Goal: Task Accomplishment & Management: Use online tool/utility

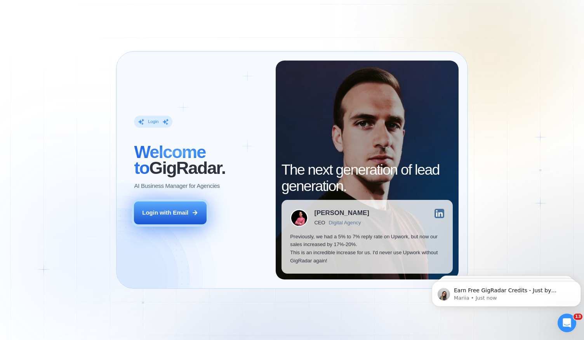
click at [155, 209] on button "Login with Email" at bounding box center [170, 213] width 72 height 23
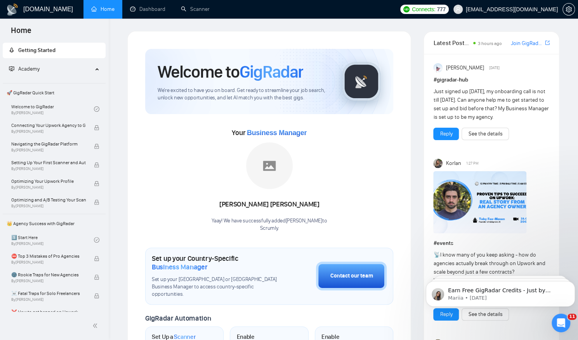
click at [194, 9] on link "Scanner" at bounding box center [195, 9] width 29 height 7
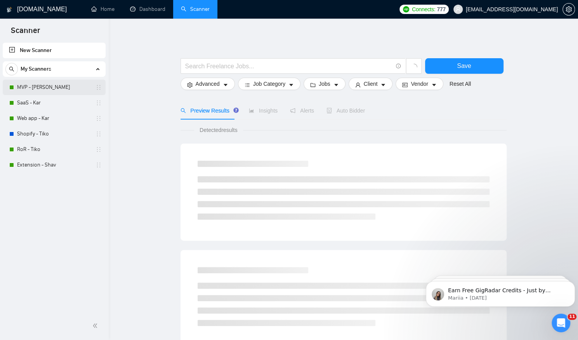
click at [40, 85] on link "MVP - [PERSON_NAME]" at bounding box center [54, 88] width 74 height 16
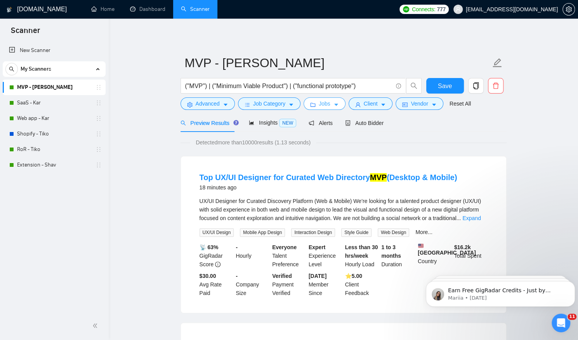
click at [320, 106] on span "Jobs" at bounding box center [325, 103] width 12 height 9
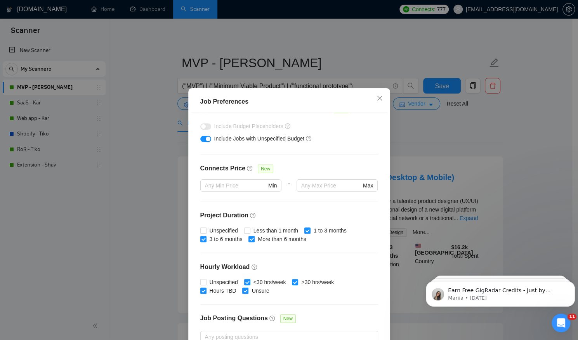
scroll to position [140, 0]
click at [245, 229] on input "Less than 1 month" at bounding box center [246, 229] width 5 height 5
checkbox input "true"
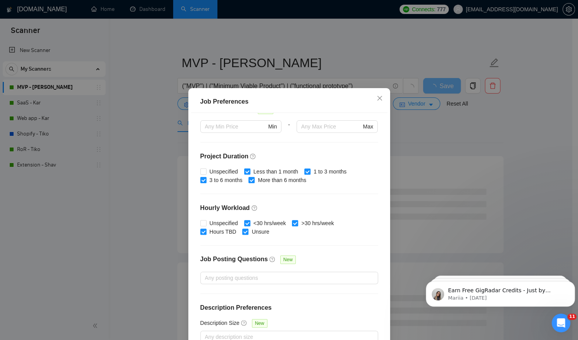
scroll to position [45, 0]
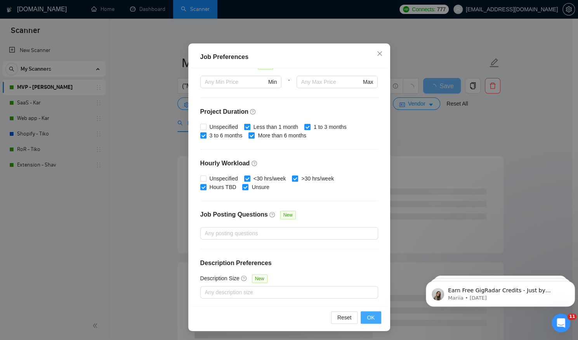
click at [369, 316] on span "OK" at bounding box center [371, 317] width 8 height 9
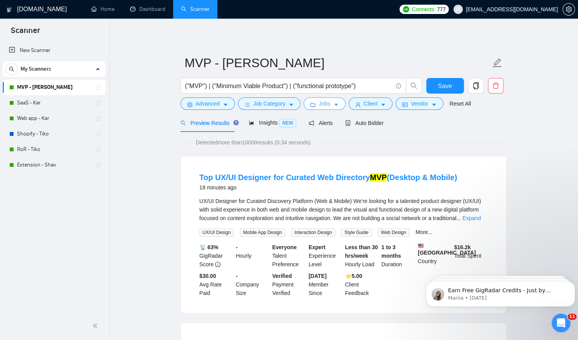
scroll to position [0, 0]
click at [361, 125] on span "Auto Bidder" at bounding box center [364, 123] width 38 height 6
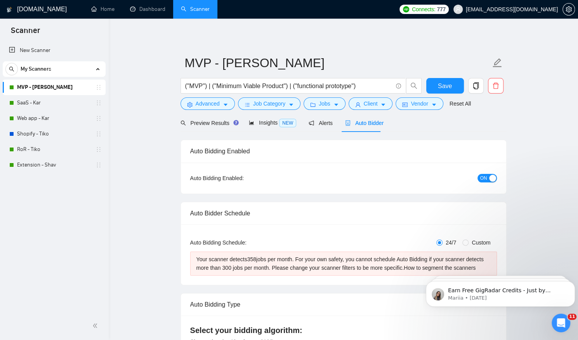
checkbox input "true"
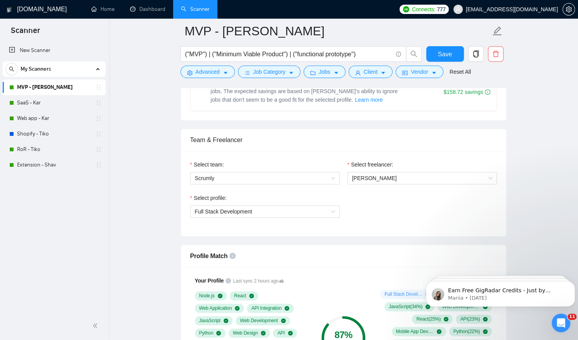
scroll to position [378, 0]
click at [297, 212] on span "Full Stack Development" at bounding box center [265, 211] width 140 height 12
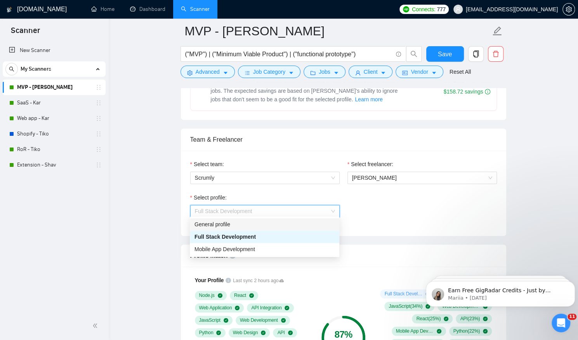
click at [275, 221] on div "General profile" at bounding box center [265, 224] width 140 height 9
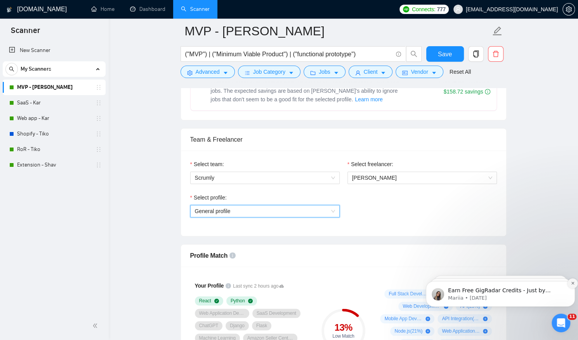
click at [571, 285] on icon "Dismiss notification" at bounding box center [573, 283] width 4 height 4
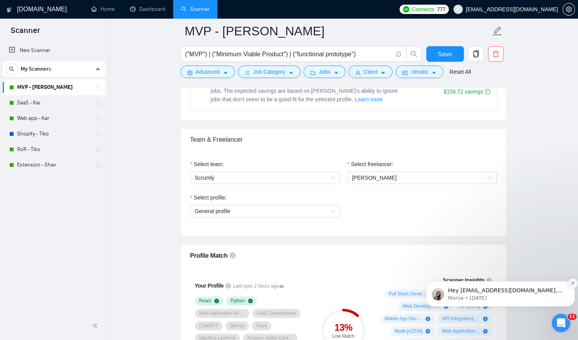
click at [571, 285] on icon "Dismiss notification" at bounding box center [573, 283] width 4 height 4
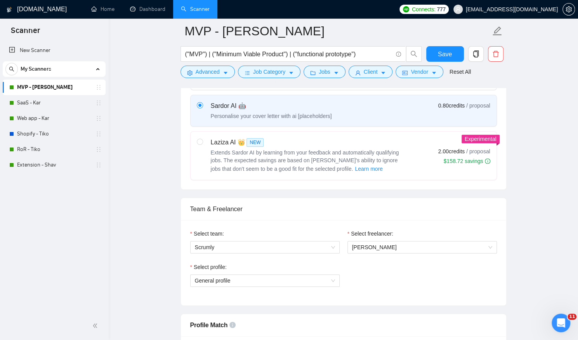
scroll to position [305, 0]
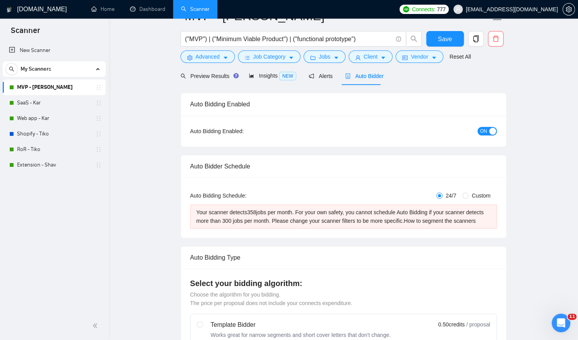
scroll to position [0, 0]
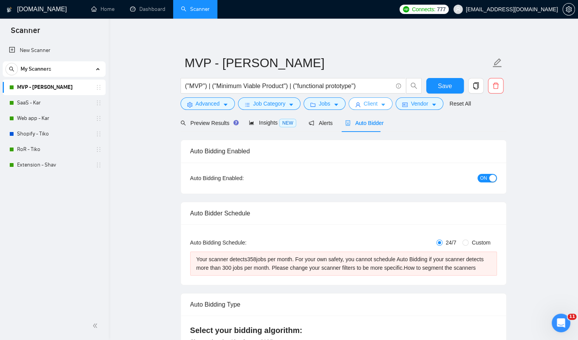
click at [357, 103] on icon "user" at bounding box center [357, 104] width 5 height 5
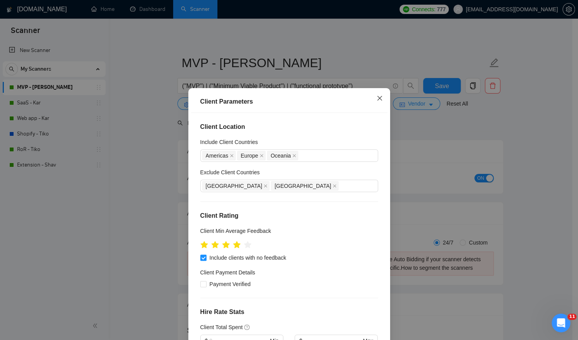
click at [377, 97] on icon "close" at bounding box center [380, 98] width 6 height 6
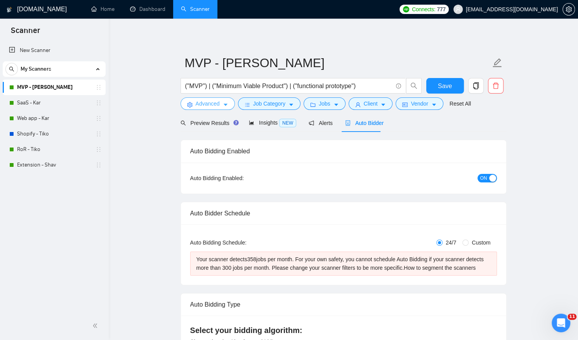
click at [203, 101] on span "Advanced" at bounding box center [208, 103] width 24 height 9
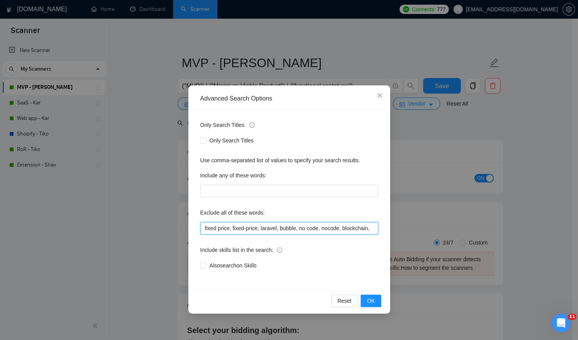
click at [339, 228] on input "fixed price, fixed-price, laravel, bubble, no code, nocode, blockchain," at bounding box center [289, 228] width 178 height 12
click at [370, 301] on span "OK" at bounding box center [371, 301] width 8 height 9
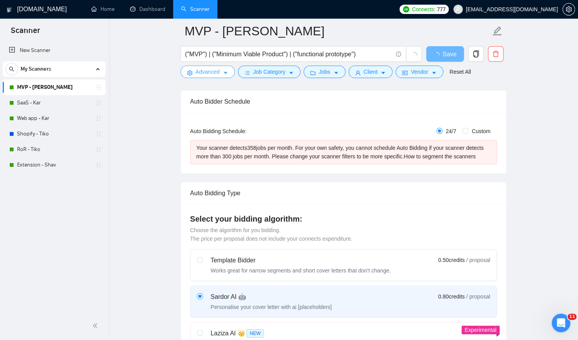
scroll to position [119, 0]
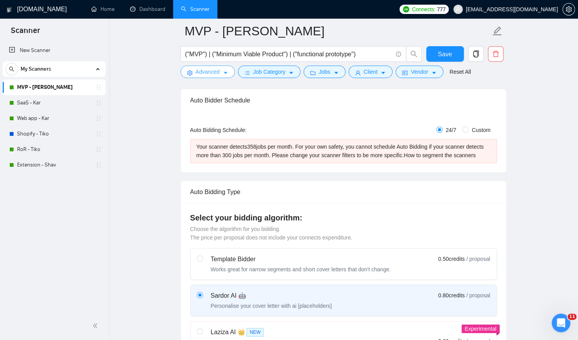
click at [215, 74] on span "Advanced" at bounding box center [208, 72] width 24 height 9
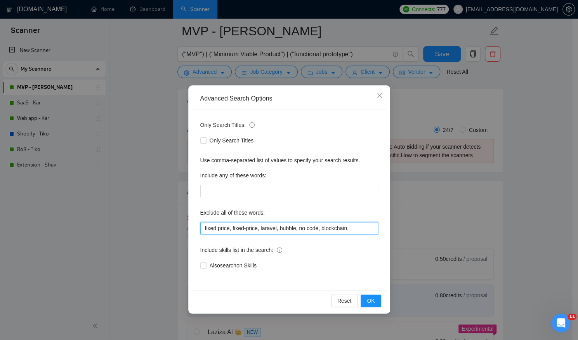
click at [351, 228] on input "fixed price, fixed-price, laravel, bubble, no code, blockchain," at bounding box center [289, 228] width 178 height 12
type input "fixed price, fixed-price, laravel, bubble, no code, blockchain, nocdoe,"
click at [369, 297] on span "OK" at bounding box center [371, 301] width 8 height 9
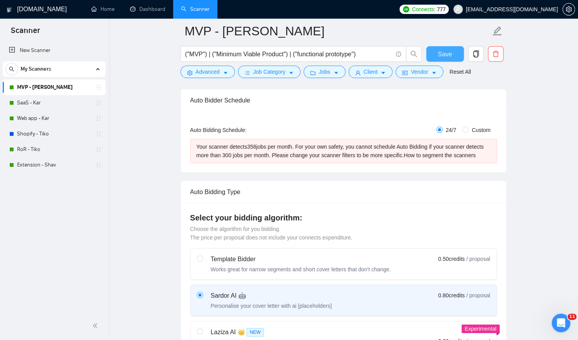
click at [442, 52] on span "Save" at bounding box center [445, 54] width 14 height 10
checkbox input "true"
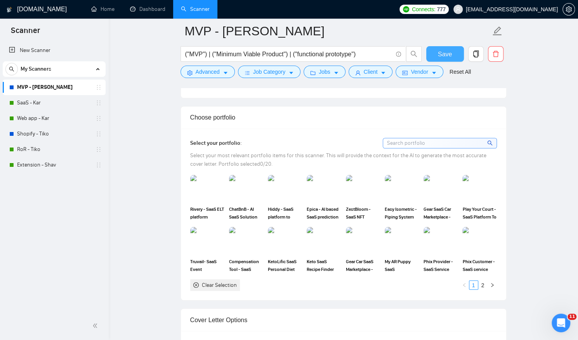
scroll to position [705, 0]
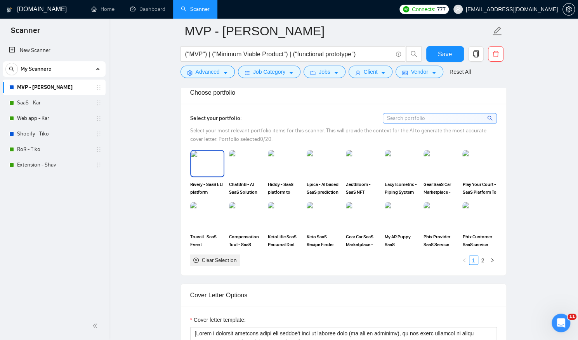
click at [202, 167] on img at bounding box center [207, 164] width 33 height 26
click at [238, 163] on img at bounding box center [246, 164] width 33 height 26
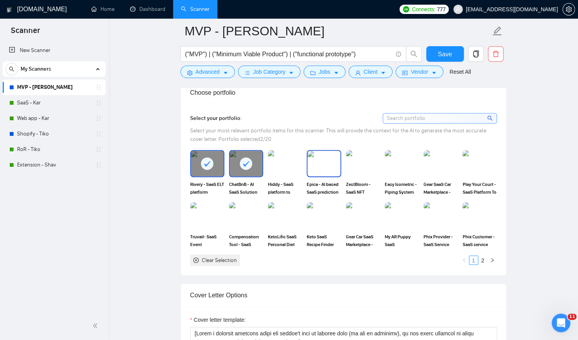
click at [321, 157] on img at bounding box center [324, 164] width 33 height 26
click at [243, 217] on img at bounding box center [246, 216] width 33 height 26
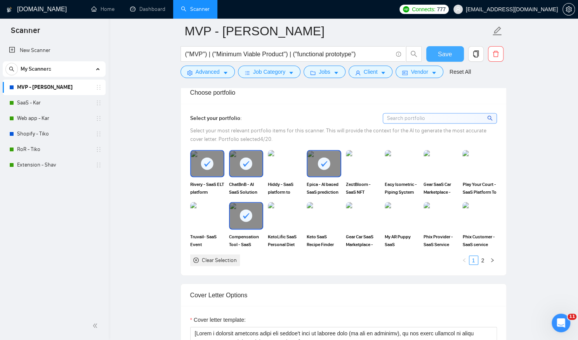
click at [442, 54] on span "Save" at bounding box center [445, 54] width 14 height 10
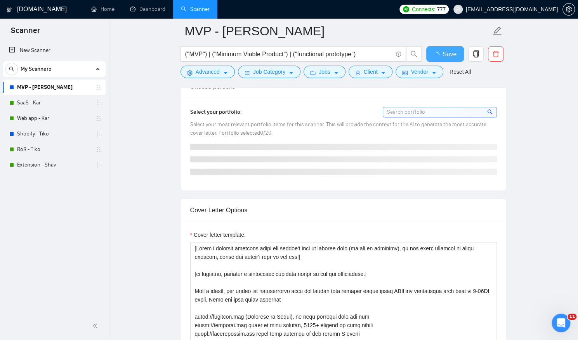
checkbox input "true"
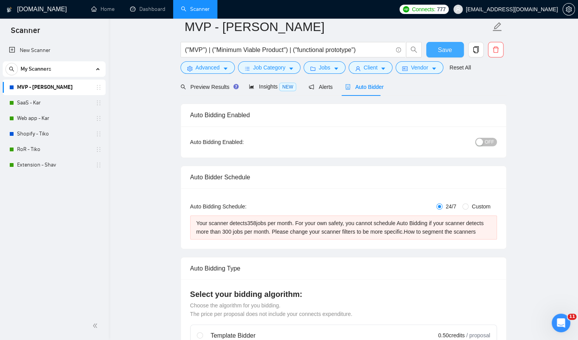
scroll to position [0, 0]
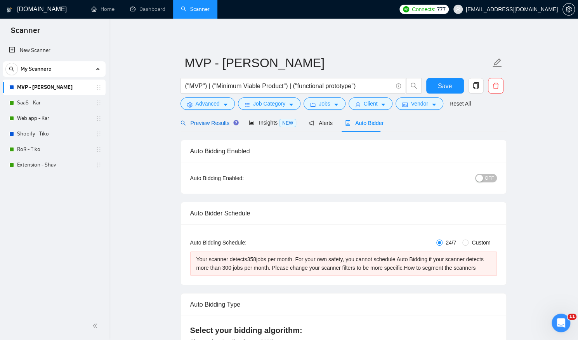
click at [203, 121] on span "Preview Results" at bounding box center [209, 123] width 56 height 6
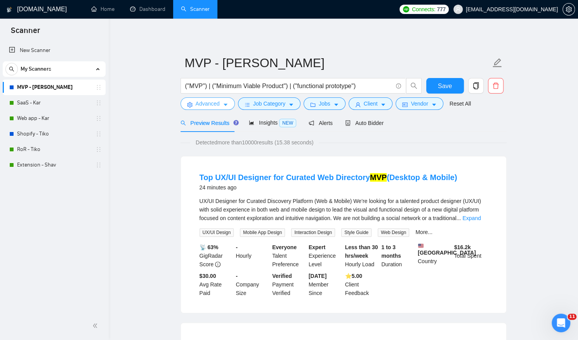
click at [207, 103] on span "Advanced" at bounding box center [208, 103] width 24 height 9
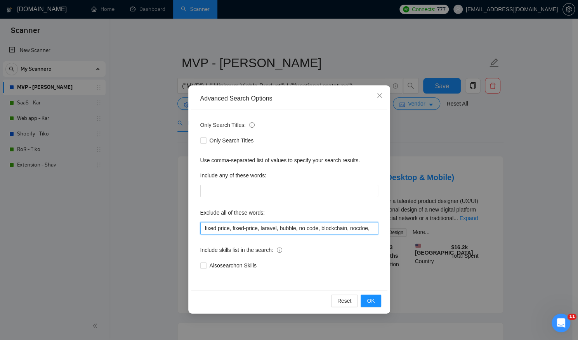
click at [372, 230] on input "fixed price, fixed-price, laravel, bubble, no code, blockchain, nocdoe," at bounding box center [289, 228] width 178 height 12
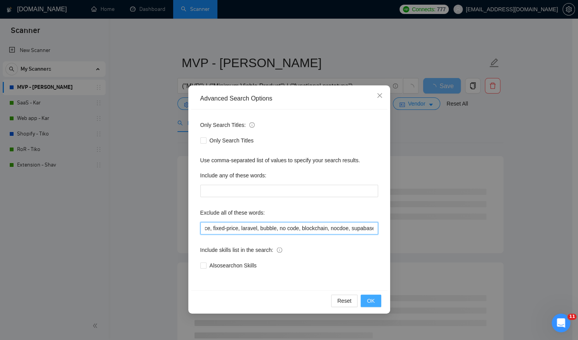
type input "fixed price, fixed-price, laravel, bubble, no code, blockchain, nocdoe, supabas…"
click at [371, 302] on span "OK" at bounding box center [371, 301] width 8 height 9
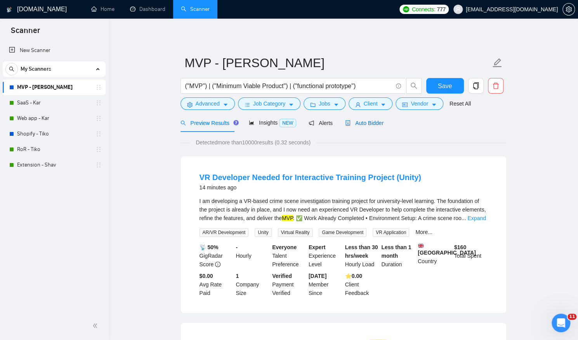
click at [361, 123] on span "Auto Bidder" at bounding box center [364, 123] width 38 height 6
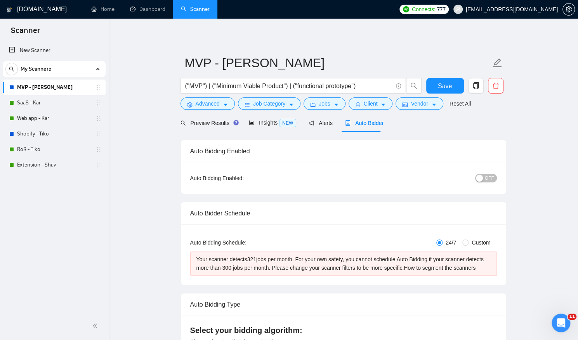
checkbox input "true"
click at [208, 122] on span "Preview Results" at bounding box center [209, 123] width 56 height 6
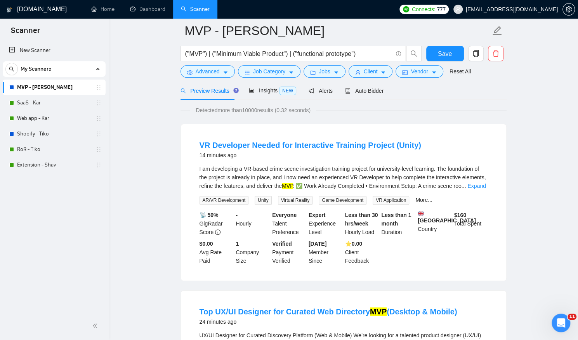
scroll to position [32, 0]
click at [209, 76] on button "Advanced" at bounding box center [208, 72] width 54 height 12
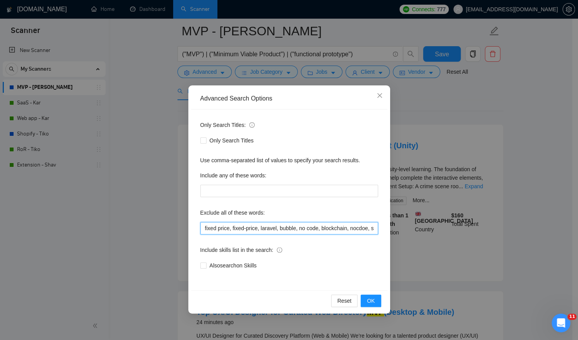
click at [364, 223] on input "fixed price, fixed-price, laravel, bubble, no code, blockchain, nocdoe, supabas…" at bounding box center [289, 228] width 178 height 12
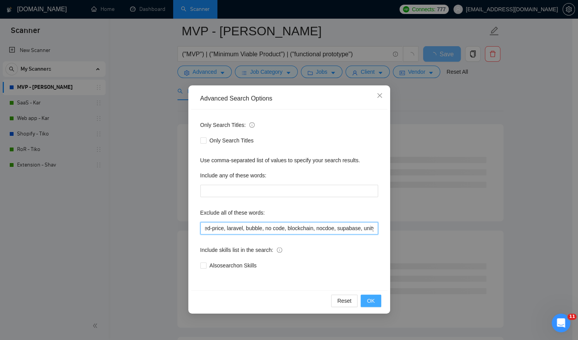
type input "fixed price, fixed-price, laravel, bubble, no code, blockchain, nocdoe, supabas…"
click at [371, 300] on span "OK" at bounding box center [371, 301] width 8 height 9
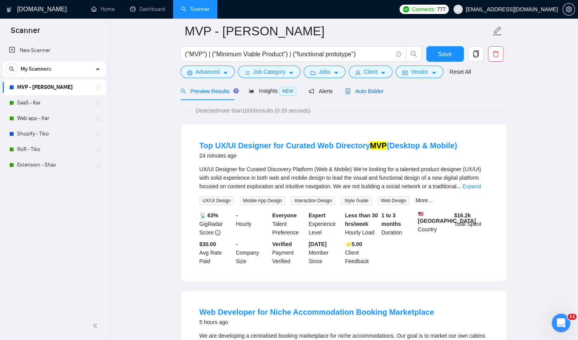
click at [361, 88] on span "Auto Bidder" at bounding box center [364, 91] width 38 height 6
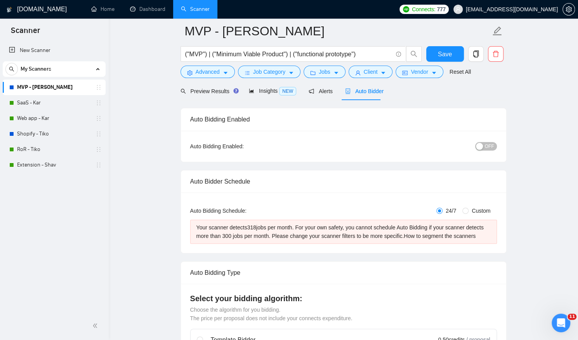
checkbox input "true"
click at [202, 93] on span "Preview Results" at bounding box center [209, 91] width 56 height 6
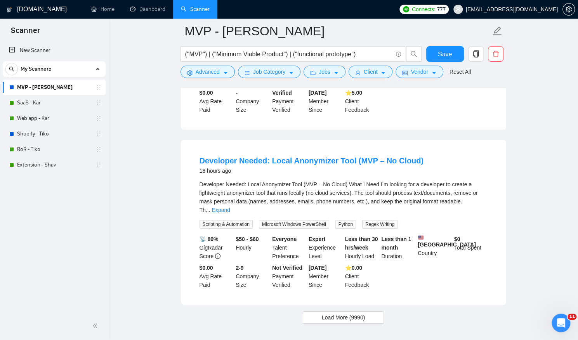
scroll to position [1607, 0]
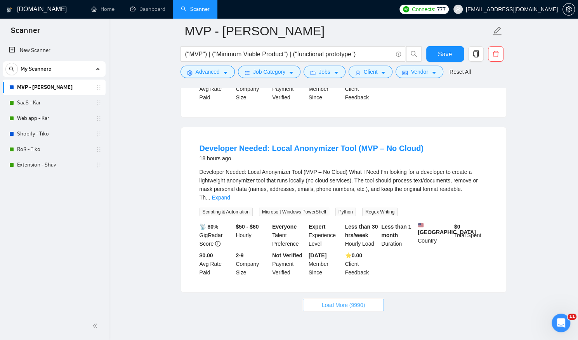
click at [323, 301] on span "Load More (9990)" at bounding box center [343, 305] width 43 height 9
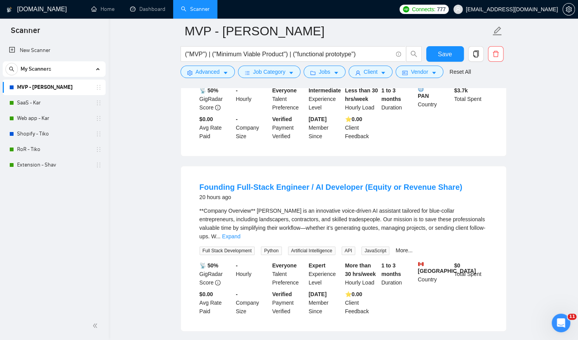
scroll to position [2102, 0]
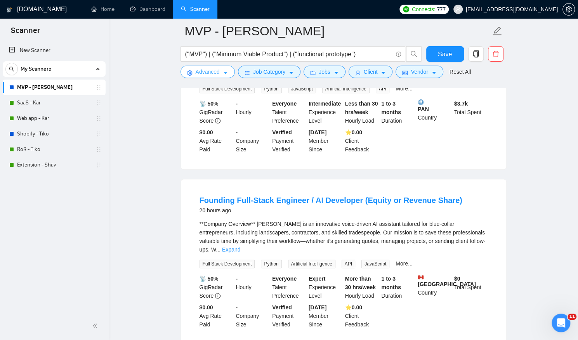
click at [198, 75] on span "Advanced" at bounding box center [208, 72] width 24 height 9
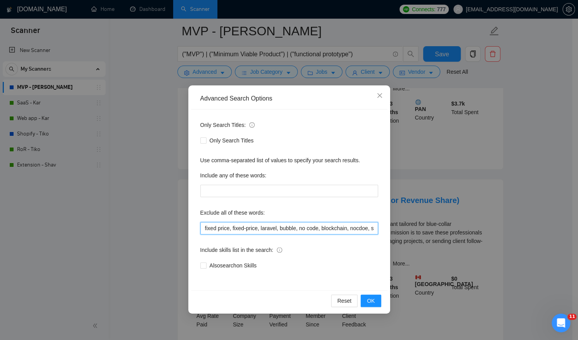
click at [363, 224] on input "fixed price, fixed-price, laravel, bubble, no code, blockchain, nocdoe, supabas…" at bounding box center [289, 228] width 178 height 12
click at [372, 298] on span "OK" at bounding box center [371, 301] width 8 height 9
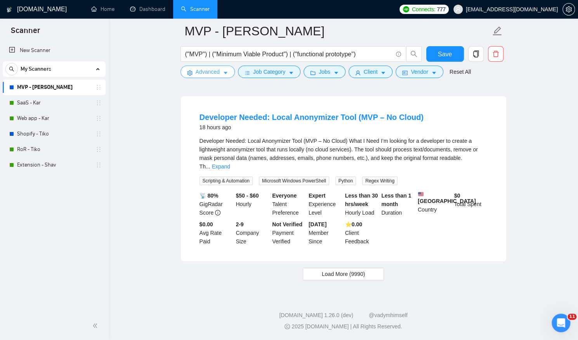
scroll to position [1607, 0]
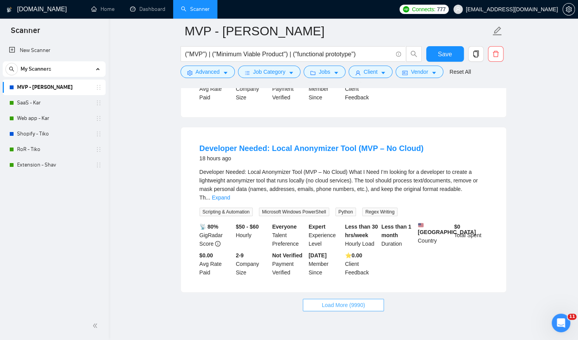
click at [337, 301] on span "Load More (9990)" at bounding box center [343, 305] width 43 height 9
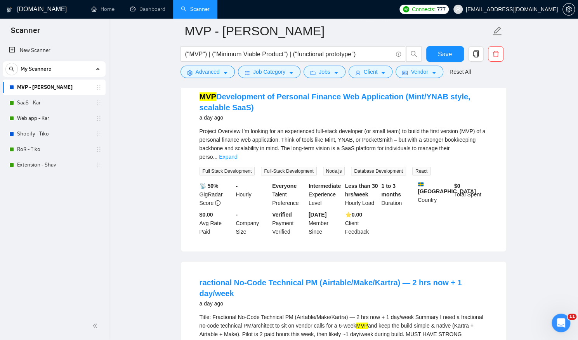
scroll to position [3279, 0]
click at [212, 73] on span "Advanced" at bounding box center [208, 72] width 24 height 9
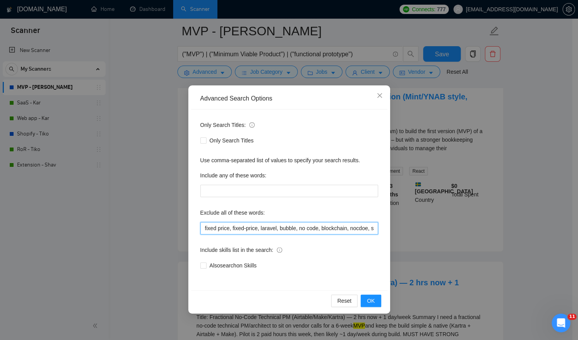
click at [349, 228] on input "fixed price, fixed-price, laravel, bubble, no code, blockchain, nocdoe, supabas…" at bounding box center [289, 228] width 178 height 12
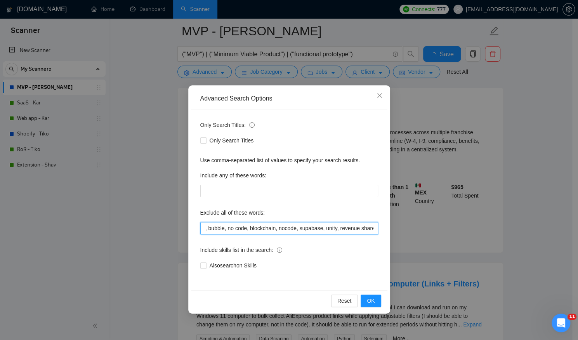
scroll to position [0, 93]
type input "fixed price, fixed-price, laravel, bubble, no code, blockchain, nocode, supabas…"
click at [370, 299] on span "OK" at bounding box center [371, 301] width 8 height 9
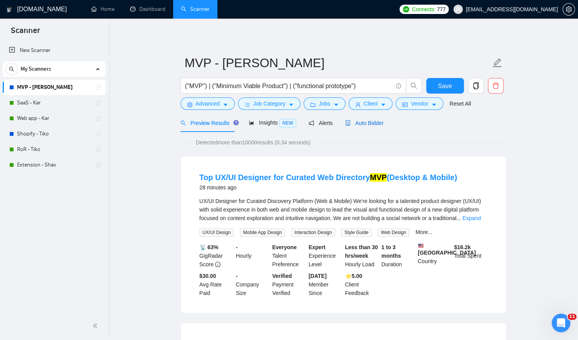
click at [363, 121] on span "Auto Bidder" at bounding box center [364, 123] width 38 height 6
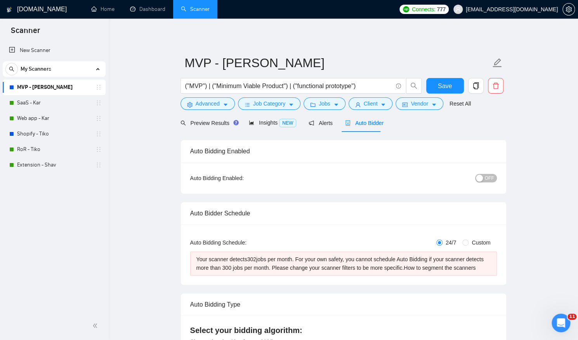
checkbox input "true"
click at [199, 103] on span "Advanced" at bounding box center [208, 103] width 24 height 9
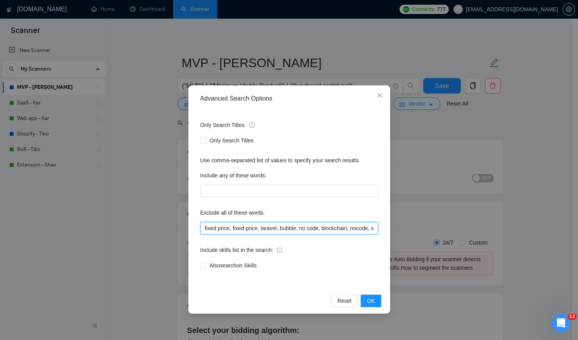
click at [244, 225] on input "fixed price, fixed-price, laravel, bubble, no code, blockchain, nocode, supabas…" at bounding box center [289, 228] width 178 height 12
click at [381, 98] on icon "close" at bounding box center [379, 95] width 5 height 5
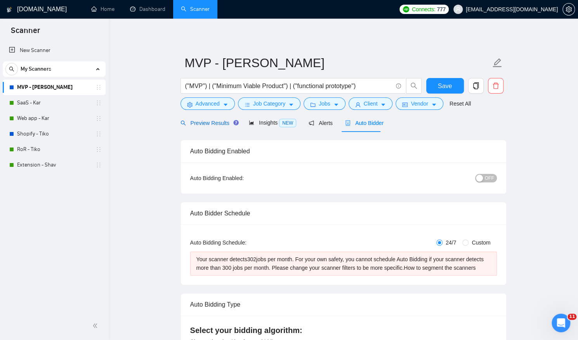
click at [198, 122] on span "Preview Results" at bounding box center [209, 123] width 56 height 6
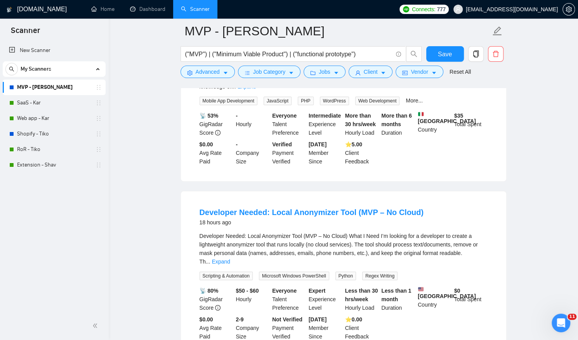
scroll to position [1607, 0]
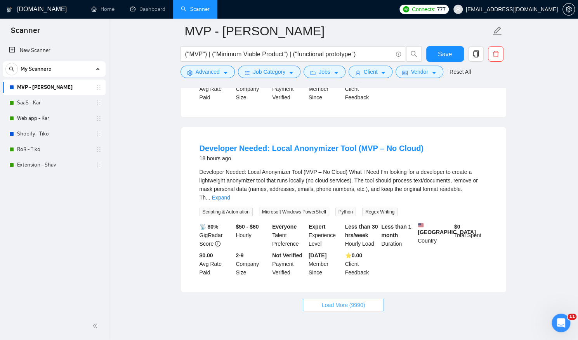
click at [332, 301] on span "Load More (9990)" at bounding box center [343, 305] width 43 height 9
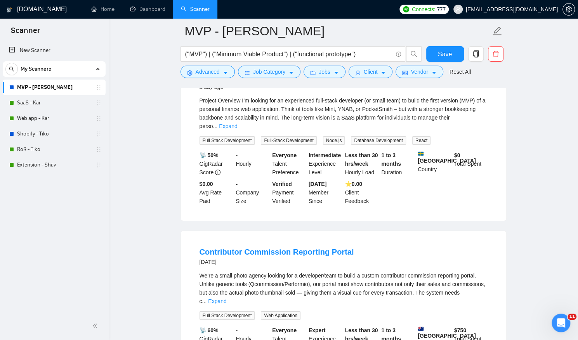
scroll to position [3340, 0]
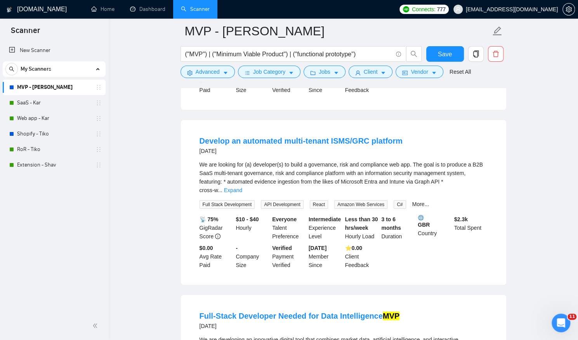
scroll to position [5037, 0]
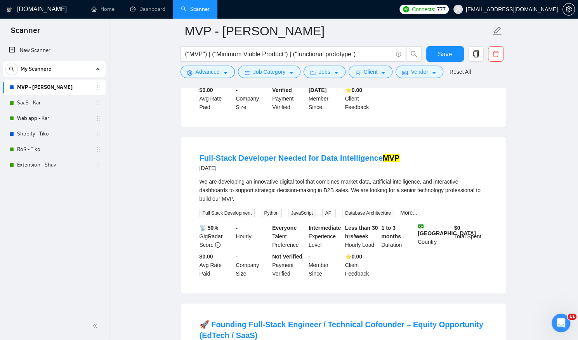
scroll to position [5167, 0]
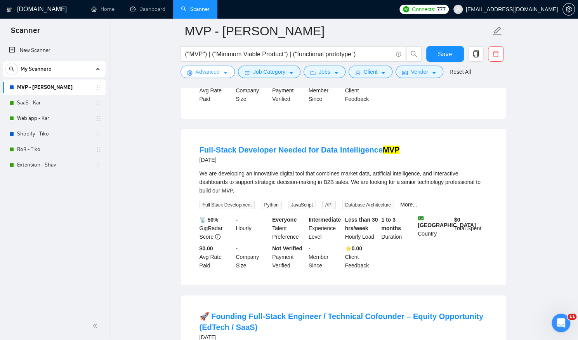
click at [195, 73] on button "Advanced" at bounding box center [208, 72] width 54 height 12
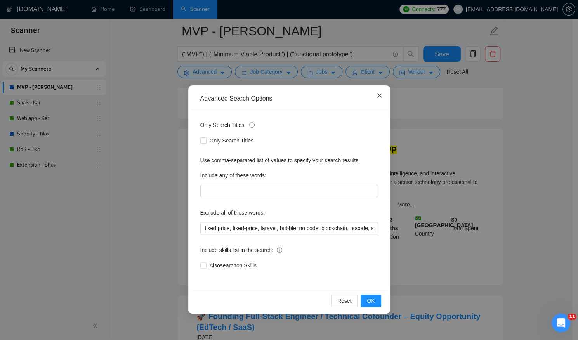
click at [377, 98] on icon "close" at bounding box center [380, 95] width 6 height 6
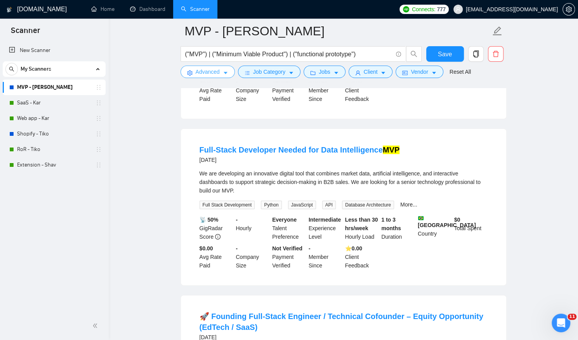
click at [209, 70] on span "Advanced" at bounding box center [208, 72] width 24 height 9
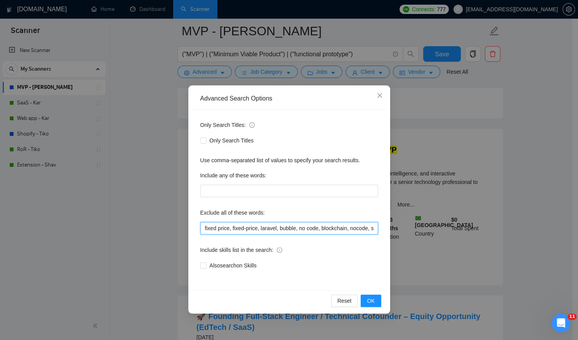
click at [361, 225] on input "fixed price, fixed-price, laravel, bubble, no code, blockchain, nocode, supabas…" at bounding box center [289, 228] width 178 height 12
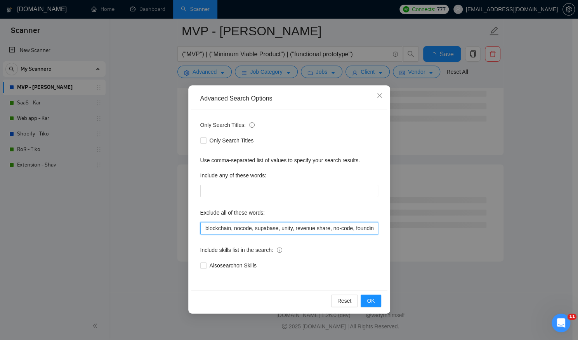
scroll to position [0, 117]
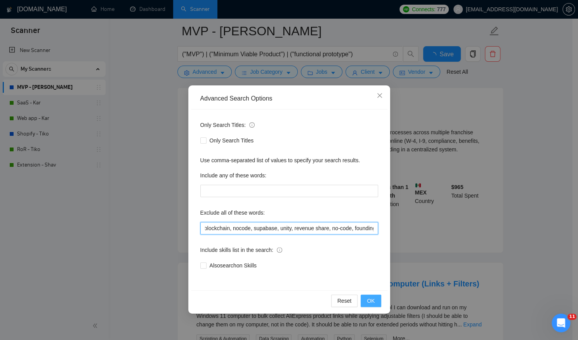
type input "fixed price, fixed-price, laravel, bubble, no code, blockchain, nocode, supabas…"
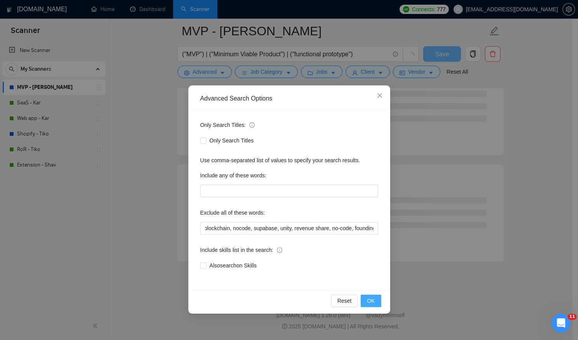
scroll to position [0, 0]
click at [374, 301] on span "OK" at bounding box center [371, 301] width 8 height 9
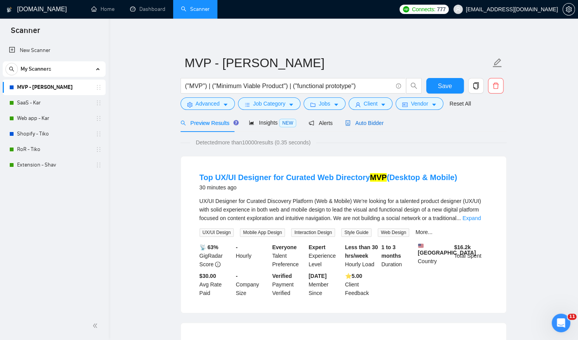
click at [365, 120] on span "Auto Bidder" at bounding box center [364, 123] width 38 height 6
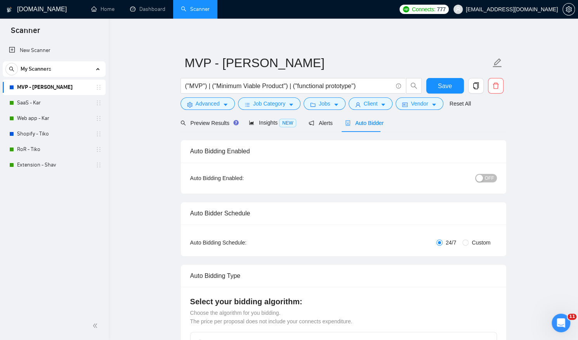
checkbox input "true"
click at [488, 178] on span "OFF" at bounding box center [489, 178] width 9 height 9
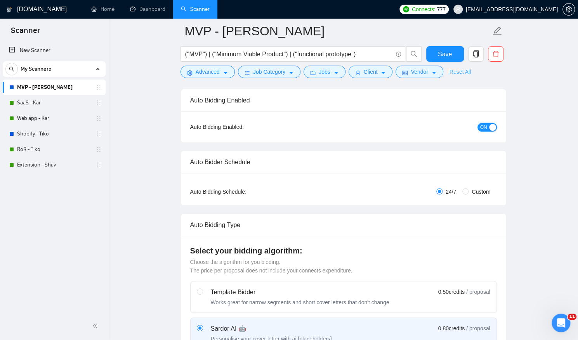
scroll to position [56, 0]
click at [450, 49] on span "Save" at bounding box center [445, 54] width 14 height 10
checkbox input "true"
click at [45, 101] on link "SaaS - Kar" at bounding box center [54, 103] width 74 height 16
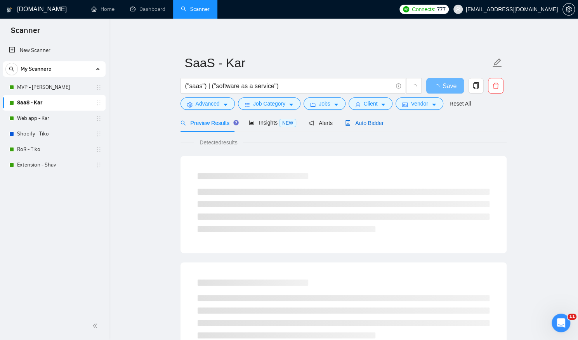
click at [368, 121] on span "Auto Bidder" at bounding box center [364, 123] width 38 height 6
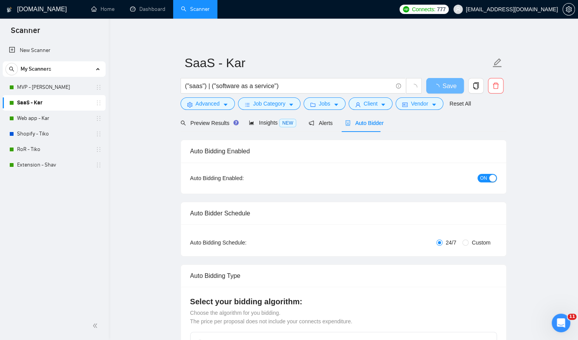
checkbox input "true"
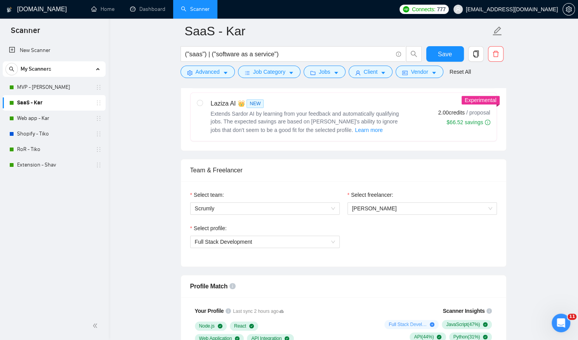
scroll to position [328, 0]
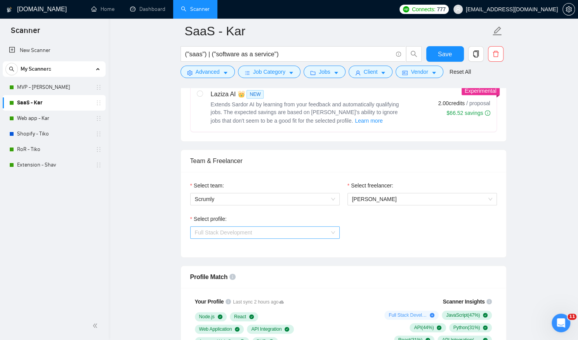
click at [315, 227] on span "Full Stack Development" at bounding box center [265, 233] width 140 height 12
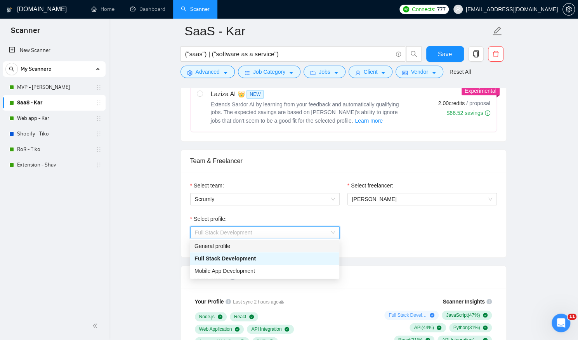
click at [278, 244] on div "General profile" at bounding box center [265, 246] width 140 height 9
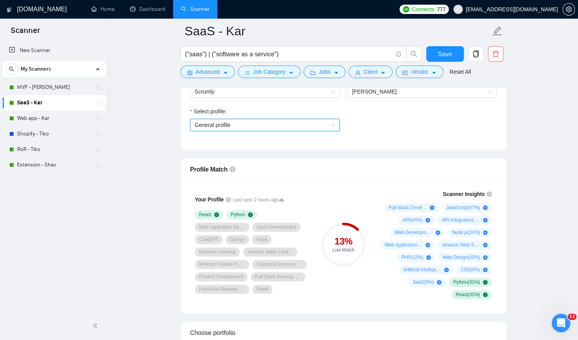
scroll to position [436, 0]
click at [442, 52] on span "Save" at bounding box center [445, 54] width 14 height 10
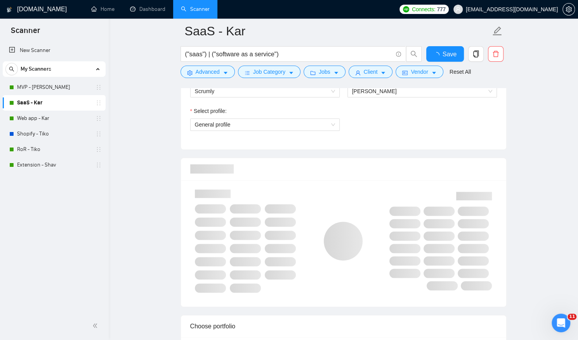
checkbox input "true"
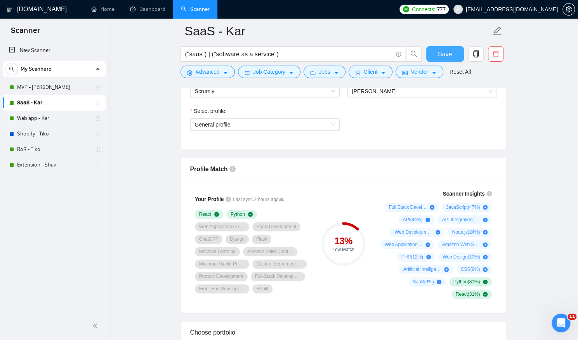
click at [443, 52] on span "Save" at bounding box center [445, 54] width 14 height 10
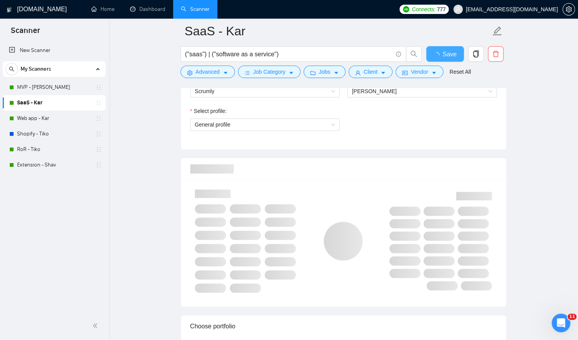
checkbox input "true"
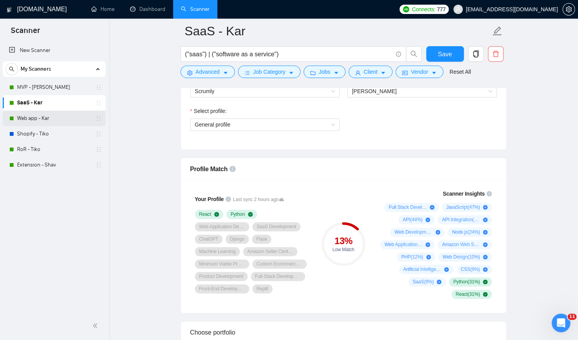
click at [60, 117] on link "Web app - Kar" at bounding box center [54, 119] width 74 height 16
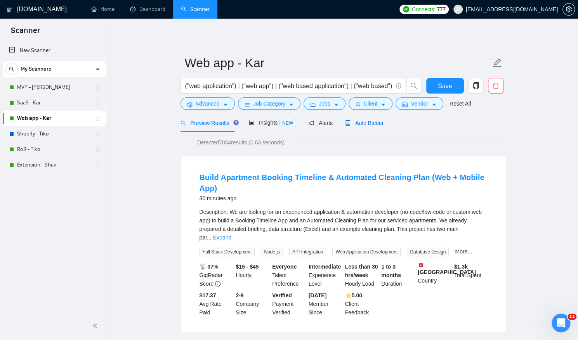
click at [363, 121] on span "Auto Bidder" at bounding box center [364, 123] width 38 height 6
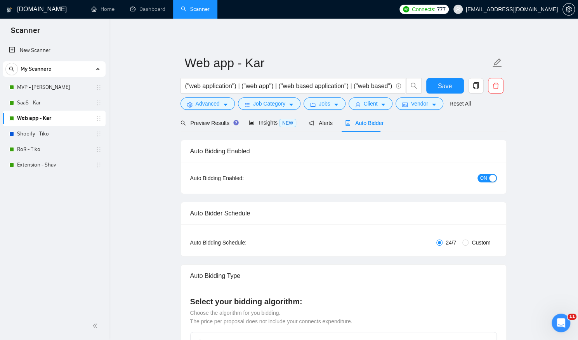
checkbox input "true"
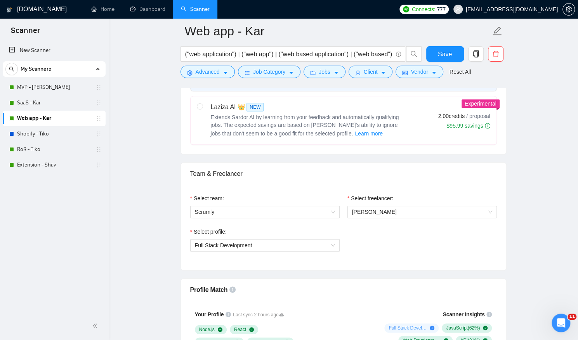
scroll to position [326, 0]
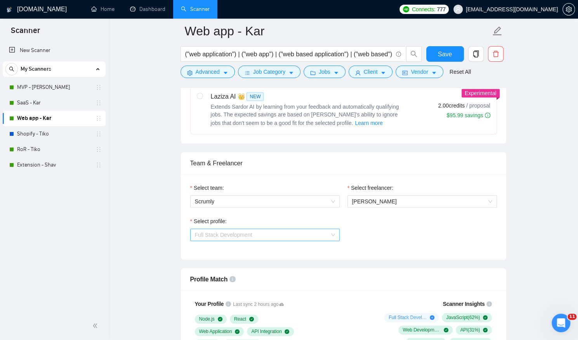
click at [273, 231] on span "Full Stack Development" at bounding box center [265, 235] width 140 height 12
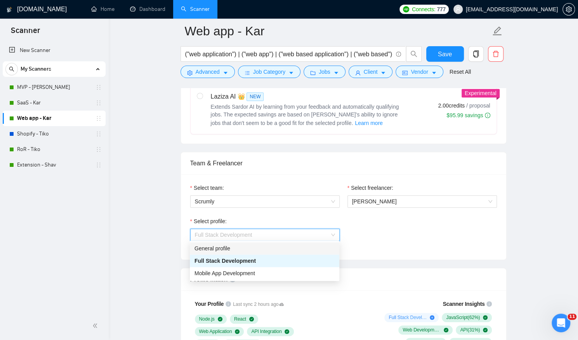
click at [248, 247] on div "General profile" at bounding box center [265, 248] width 140 height 9
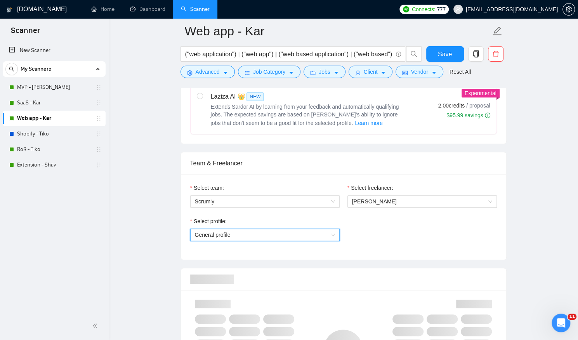
click at [370, 226] on div "Select profile: General profile General profile" at bounding box center [343, 233] width 315 height 33
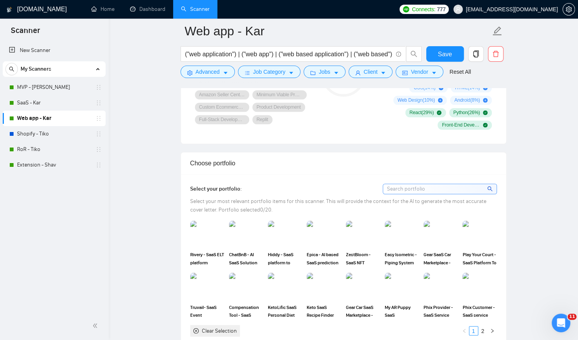
scroll to position [619, 0]
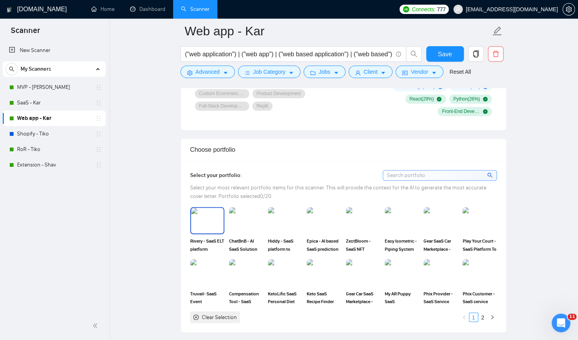
click at [209, 226] on img at bounding box center [207, 221] width 33 height 26
click at [245, 222] on img at bounding box center [246, 221] width 33 height 26
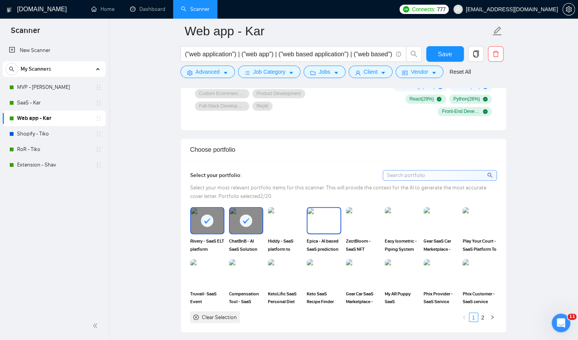
click at [311, 221] on img at bounding box center [324, 221] width 33 height 26
click at [473, 225] on img at bounding box center [479, 221] width 33 height 26
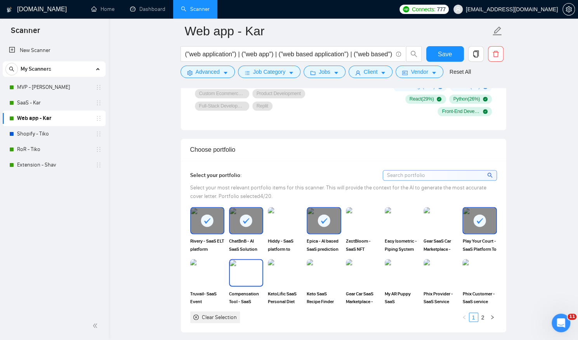
click at [251, 272] on img at bounding box center [246, 273] width 33 height 26
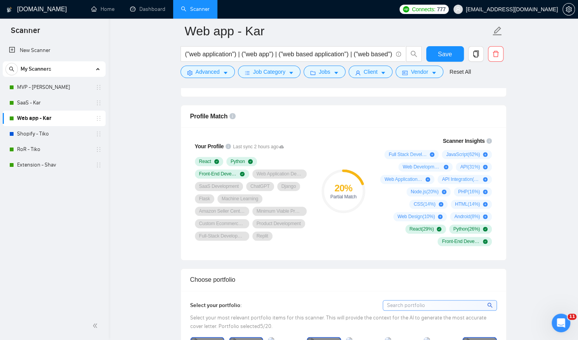
scroll to position [466, 0]
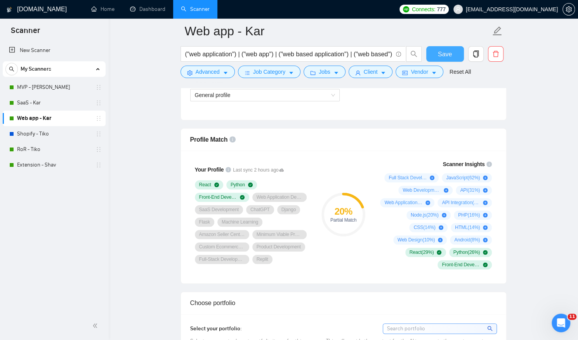
click at [440, 56] on span "Save" at bounding box center [445, 54] width 14 height 10
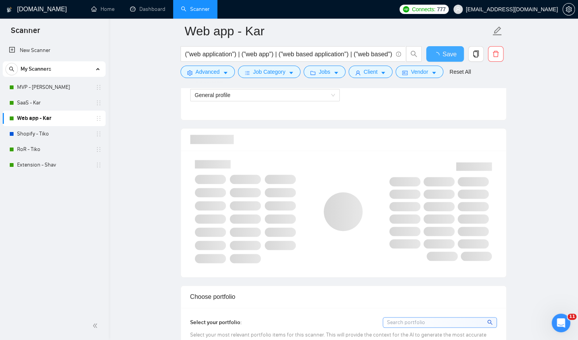
checkbox input "true"
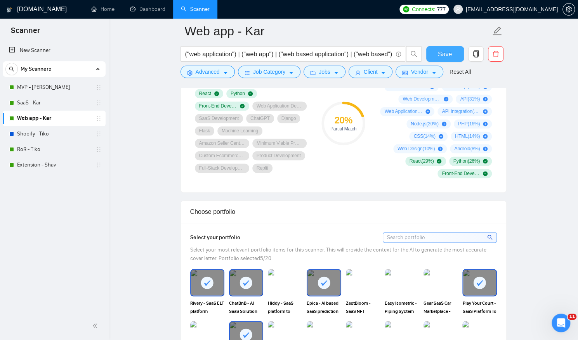
scroll to position [548, 0]
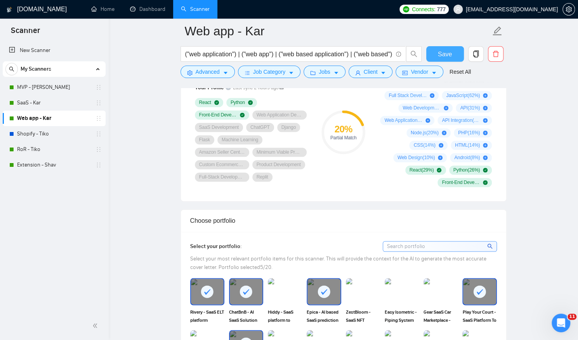
click at [444, 50] on span "Save" at bounding box center [445, 54] width 14 height 10
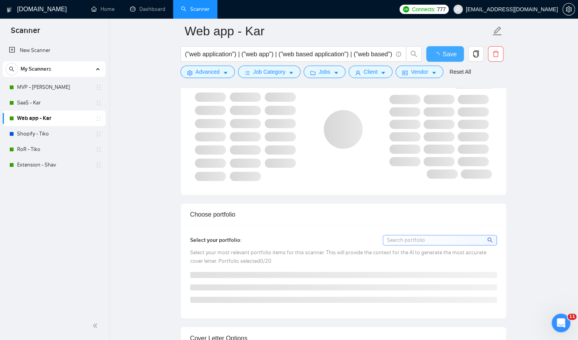
checkbox input "true"
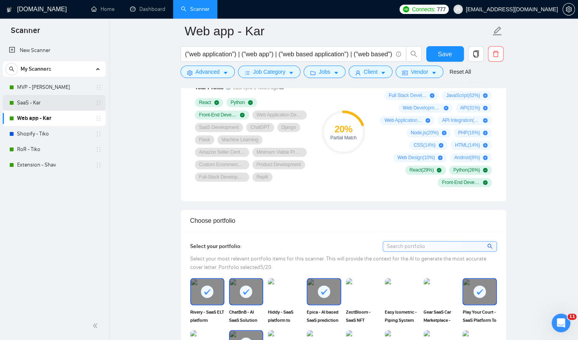
click at [53, 98] on link "SaaS - Kar" at bounding box center [54, 103] width 74 height 16
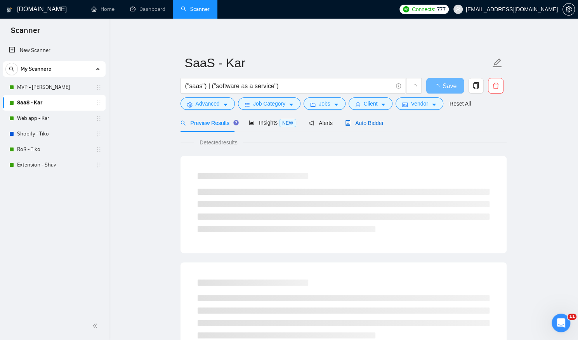
click at [370, 123] on span "Auto Bidder" at bounding box center [364, 123] width 38 height 6
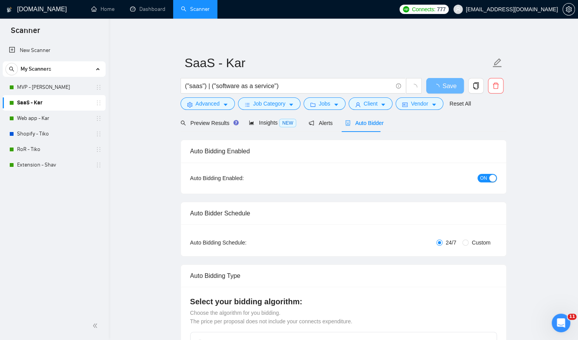
checkbox input "true"
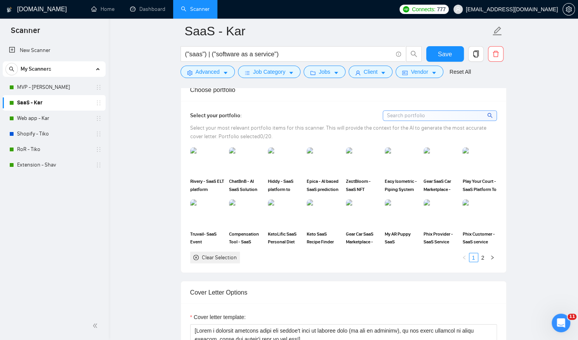
scroll to position [679, 0]
click at [212, 167] on img at bounding box center [207, 161] width 33 height 26
click at [245, 167] on img at bounding box center [246, 161] width 33 height 26
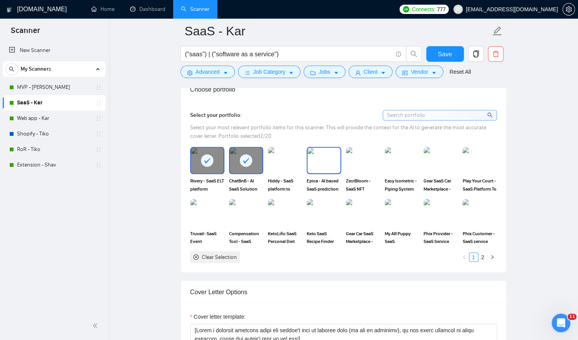
click at [311, 167] on img at bounding box center [324, 161] width 33 height 26
click at [246, 224] on div "Compensation Tool - SaaS Platform for Compensation Analysts" at bounding box center [246, 222] width 34 height 46
click at [481, 253] on link "2" at bounding box center [483, 257] width 9 height 9
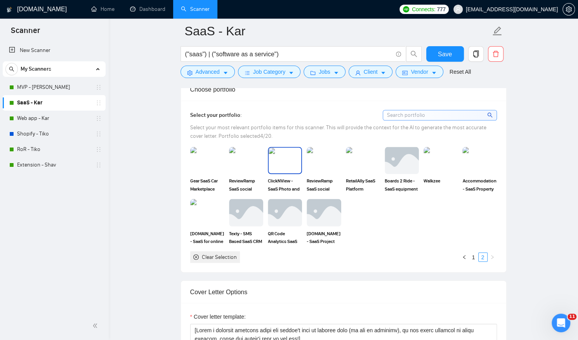
click at [280, 164] on img at bounding box center [285, 161] width 33 height 26
click at [442, 55] on span "Save" at bounding box center [445, 54] width 14 height 10
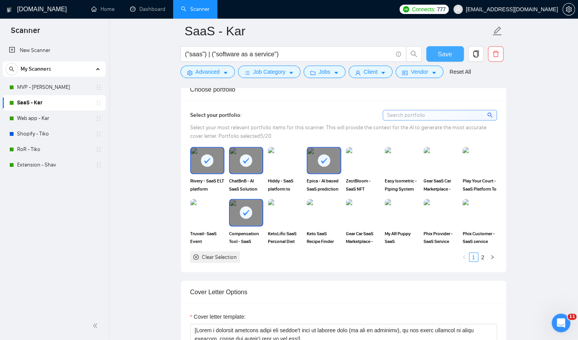
click at [446, 54] on span "Save" at bounding box center [445, 54] width 14 height 10
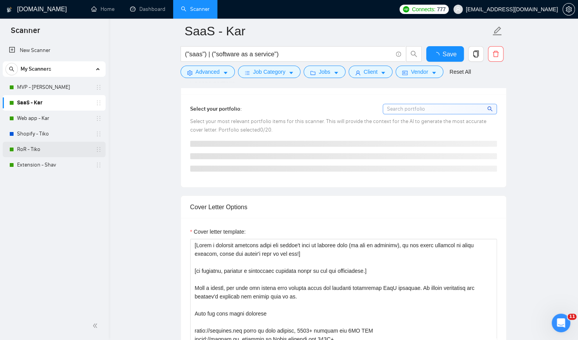
checkbox input "true"
click at [48, 144] on link "RoR - Tiko" at bounding box center [54, 150] width 74 height 16
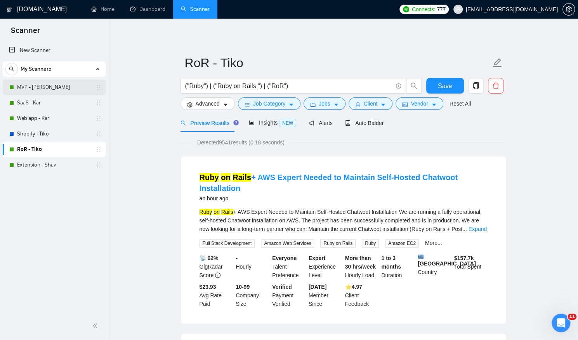
click at [63, 83] on link "MVP - [PERSON_NAME]" at bounding box center [54, 88] width 74 height 16
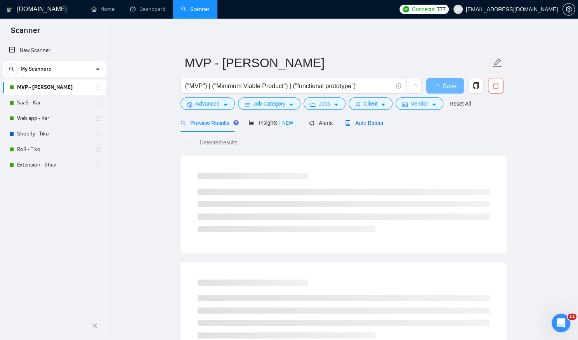
click at [369, 123] on span "Auto Bidder" at bounding box center [364, 123] width 38 height 6
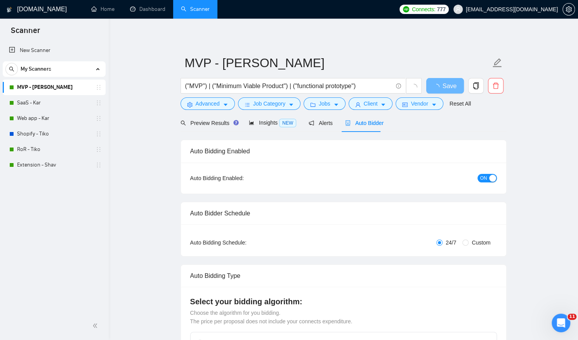
checkbox input "true"
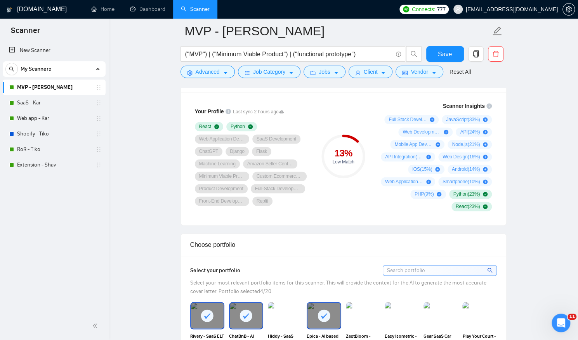
scroll to position [524, 0]
click at [61, 146] on link "RoR - Tiko" at bounding box center [54, 150] width 74 height 16
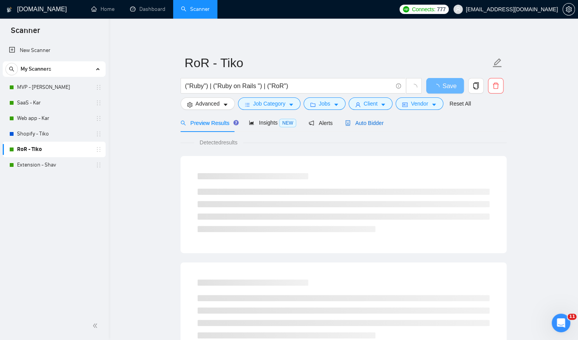
click at [361, 119] on div "Auto Bidder" at bounding box center [364, 123] width 38 height 9
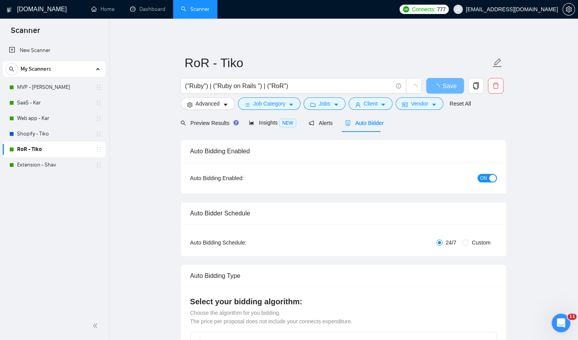
checkbox input "true"
click at [202, 121] on span "Preview Results" at bounding box center [209, 123] width 56 height 6
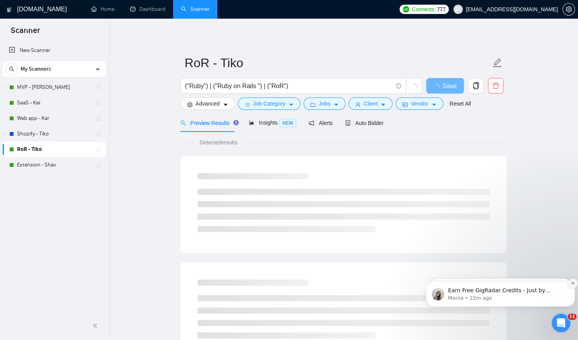
click at [570, 283] on button "Dismiss notification" at bounding box center [573, 283] width 10 height 10
click at [570, 283] on button "Dismiss notification" at bounding box center [573, 284] width 8 height 8
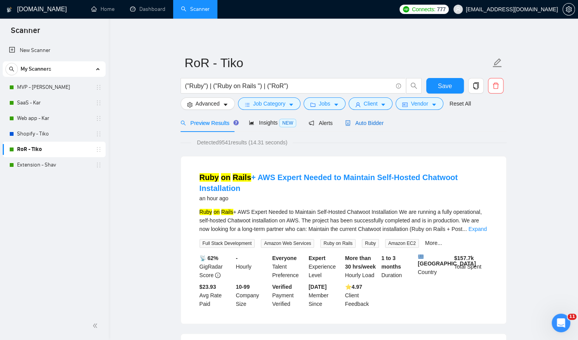
click at [363, 120] on span "Auto Bidder" at bounding box center [364, 123] width 38 height 6
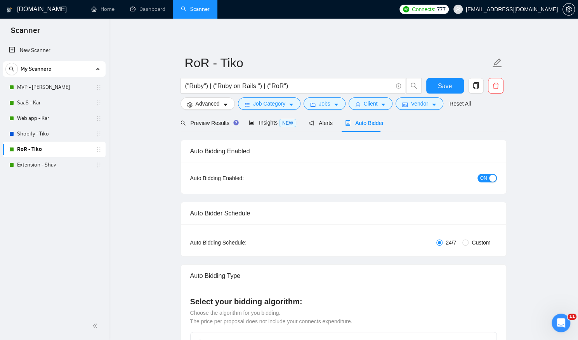
checkbox input "true"
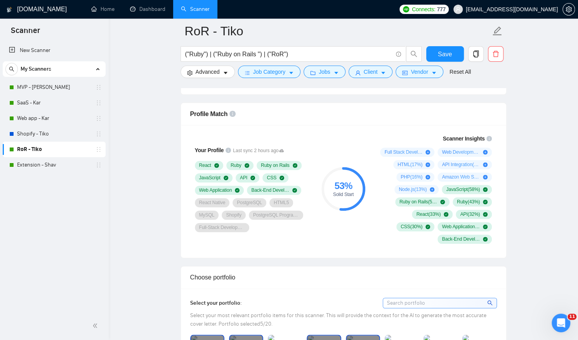
scroll to position [533, 0]
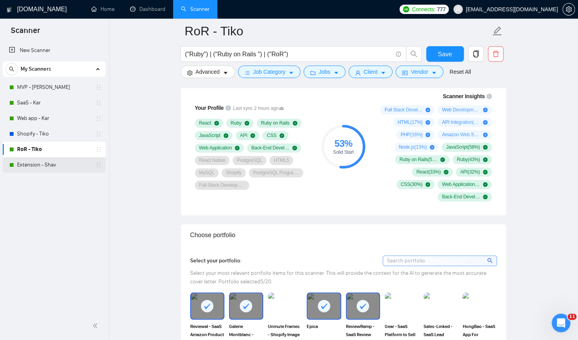
click at [42, 167] on link "Extension - Shav" at bounding box center [54, 165] width 74 height 16
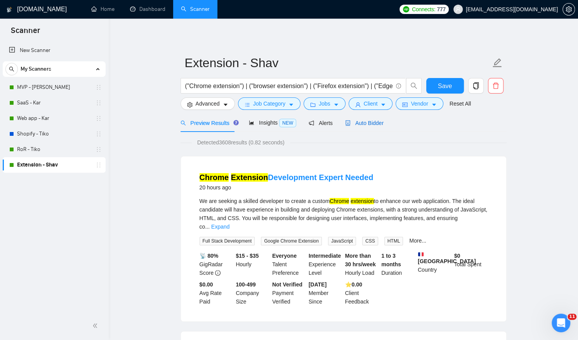
click at [368, 120] on span "Auto Bidder" at bounding box center [364, 123] width 38 height 6
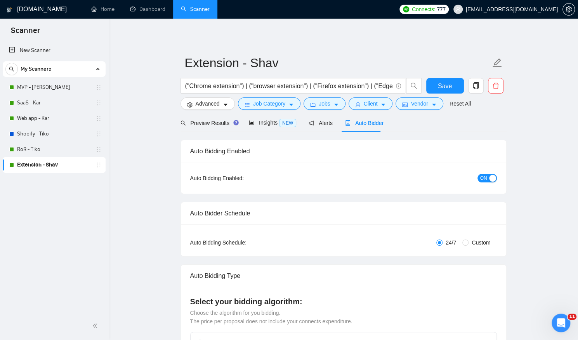
checkbox input "true"
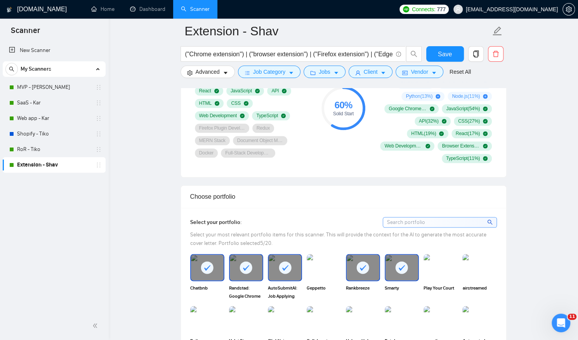
scroll to position [573, 0]
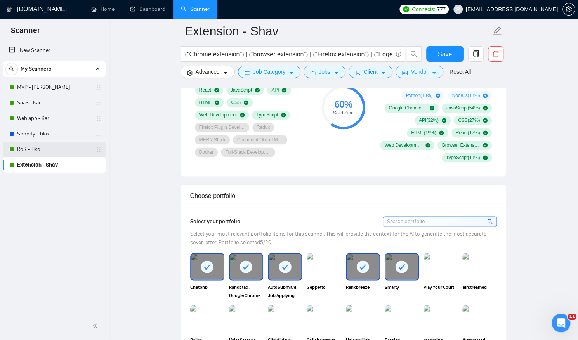
click at [51, 151] on link "RoR - Tiko" at bounding box center [54, 150] width 74 height 16
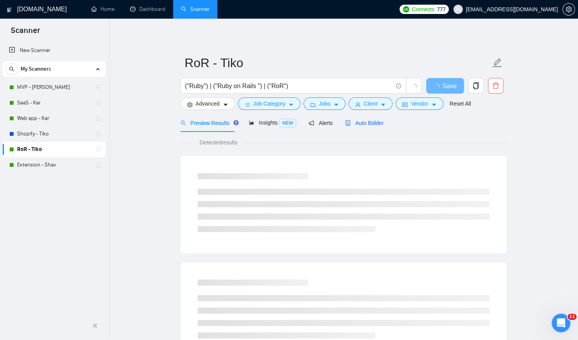
click at [369, 125] on span "Auto Bidder" at bounding box center [364, 123] width 38 height 6
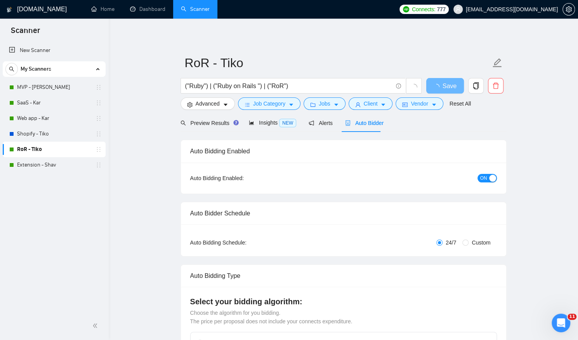
checkbox input "true"
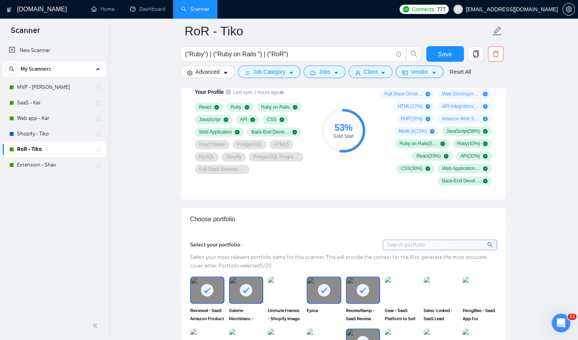
scroll to position [620, 0]
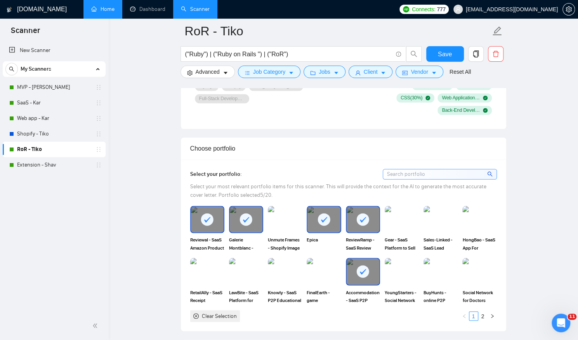
click at [107, 7] on link "Home" at bounding box center [102, 9] width 23 height 7
